Goal: Information Seeking & Learning: Learn about a topic

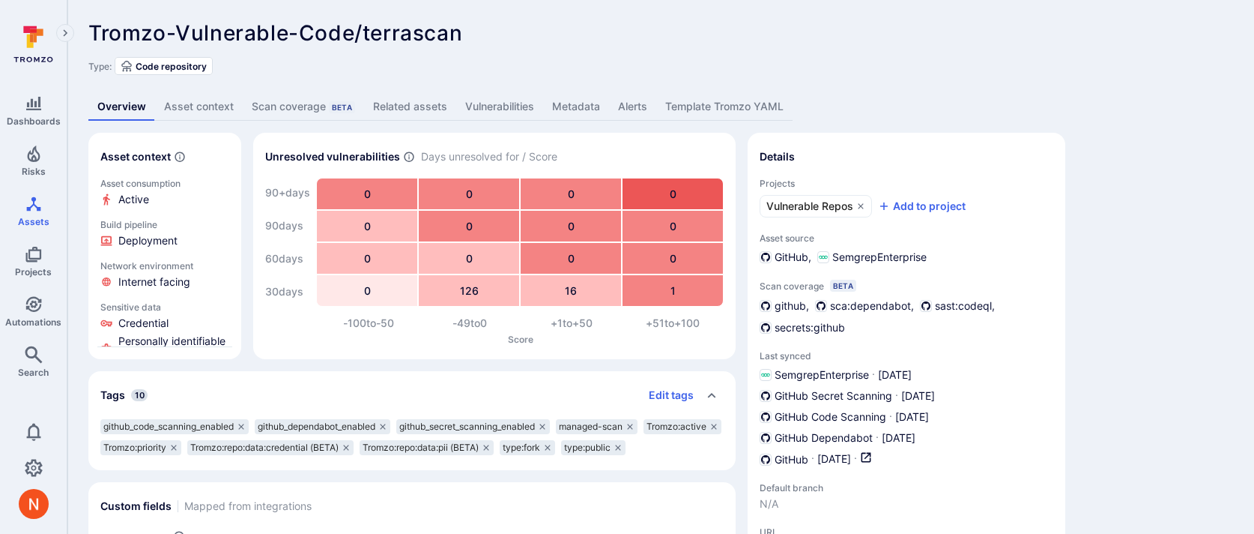
click at [657, 55] on div "Tromzo-Vulnerable-Code/terrascan ... Show more Type: Code repository" at bounding box center [660, 48] width 1145 height 54
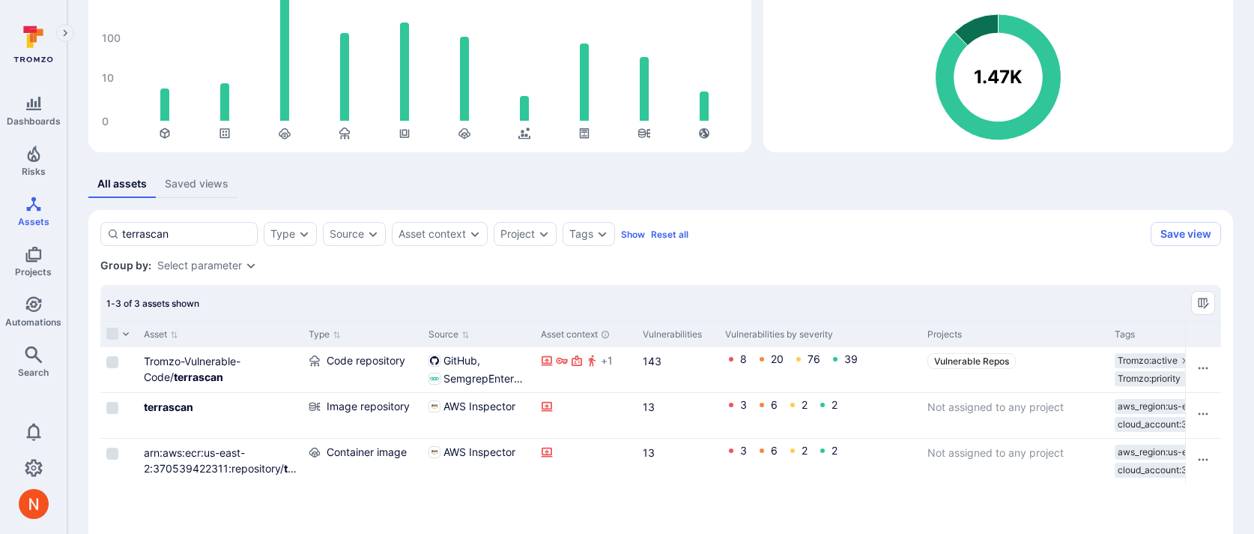
scroll to position [163, 0]
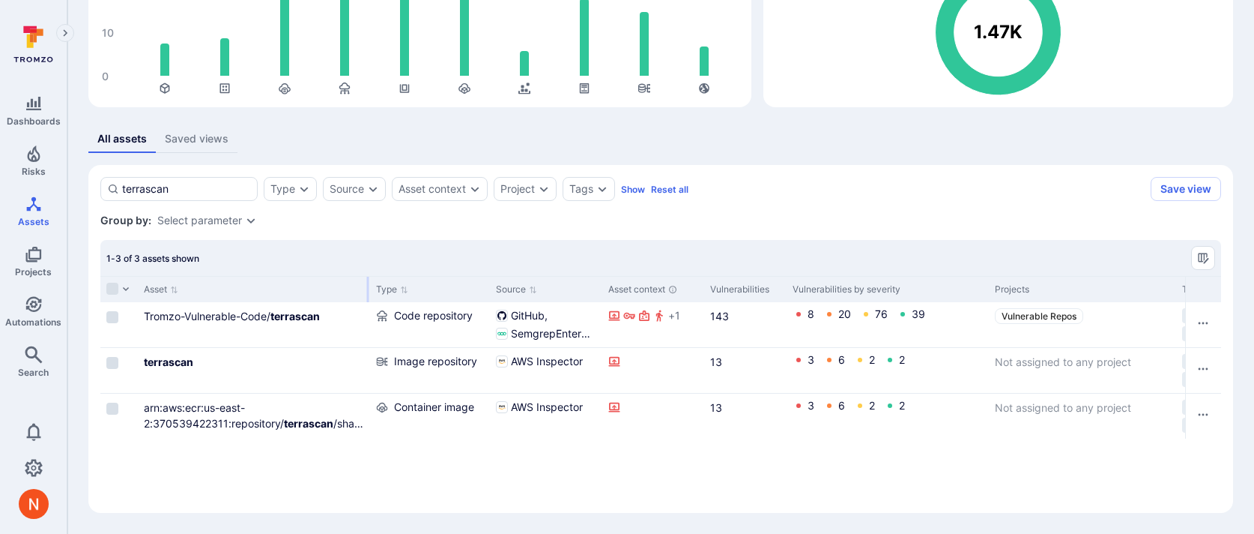
drag, startPoint x: 300, startPoint y: 277, endPoint x: 368, endPoint y: 277, distance: 67.4
click at [368, 277] on div at bounding box center [368, 288] width 2 height 25
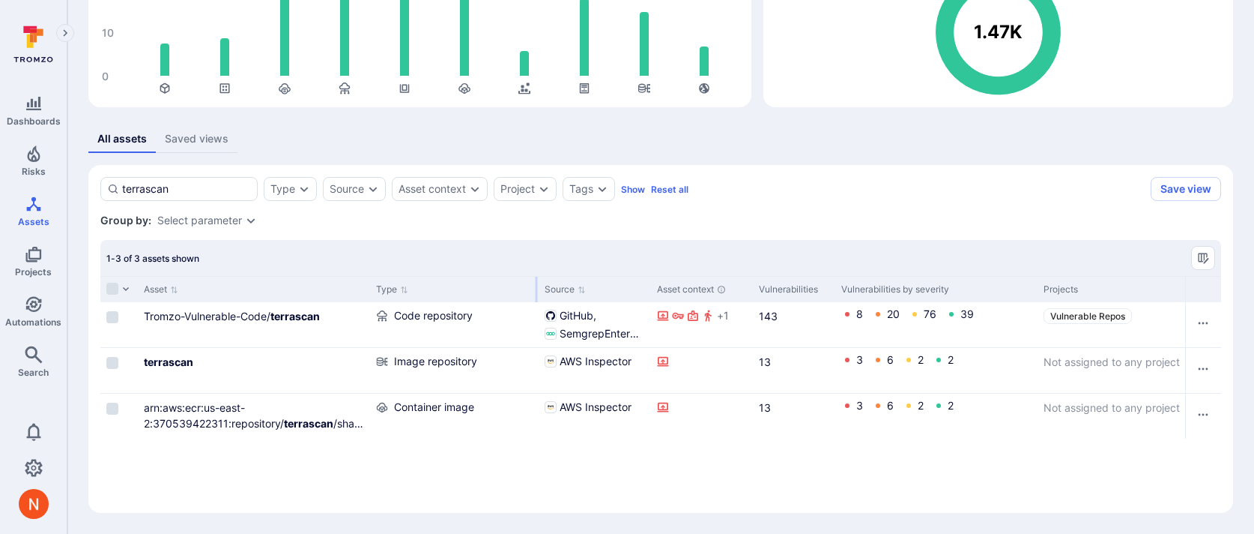
drag, startPoint x: 487, startPoint y: 282, endPoint x: 537, endPoint y: 282, distance: 49.5
click at [537, 282] on div at bounding box center [537, 288] width 2 height 25
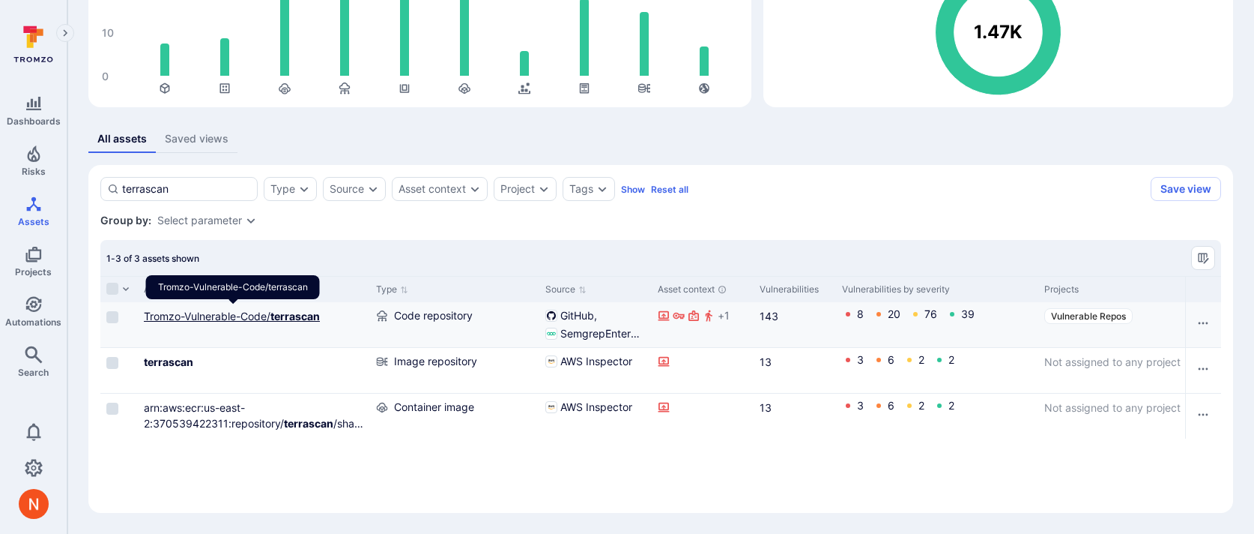
click at [210, 313] on link "Tromzo-Vulnerable-Code/ terrascan" at bounding box center [232, 315] width 176 height 13
